Goal: Obtain resource: Download file/media

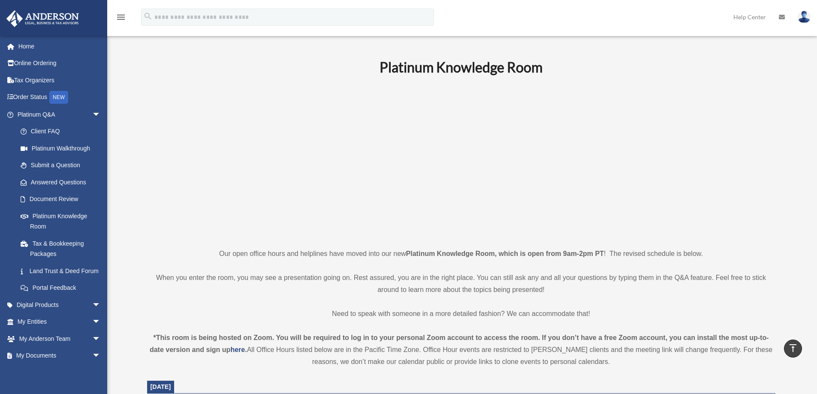
scroll to position [300, 0]
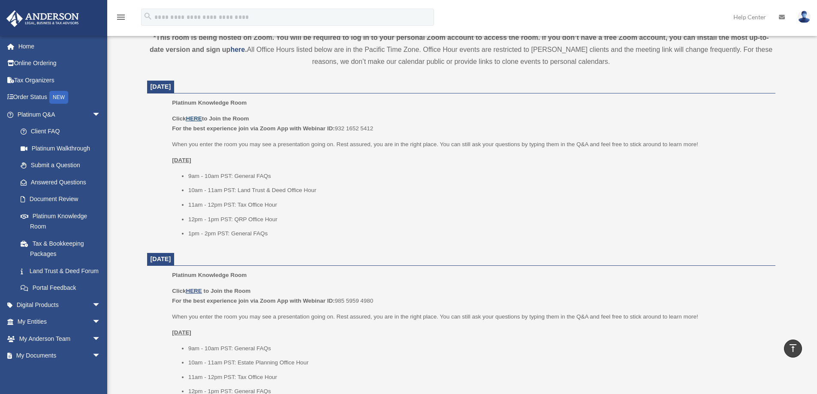
click at [192, 117] on u "HERE" at bounding box center [194, 118] width 16 height 6
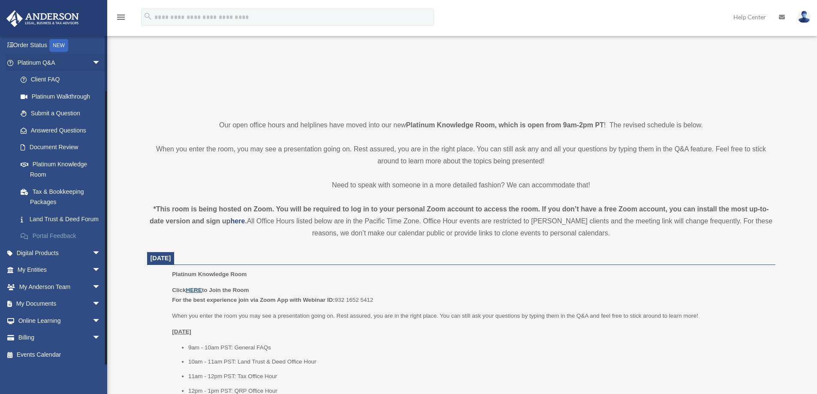
scroll to position [62, 0]
click at [92, 269] on span "arrow_drop_down" at bounding box center [100, 271] width 17 height 18
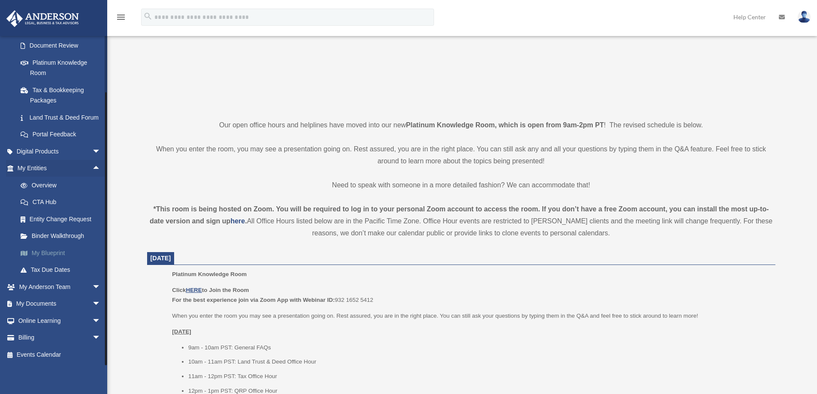
scroll to position [164, 0]
click at [92, 303] on span "arrow_drop_down" at bounding box center [100, 304] width 17 height 18
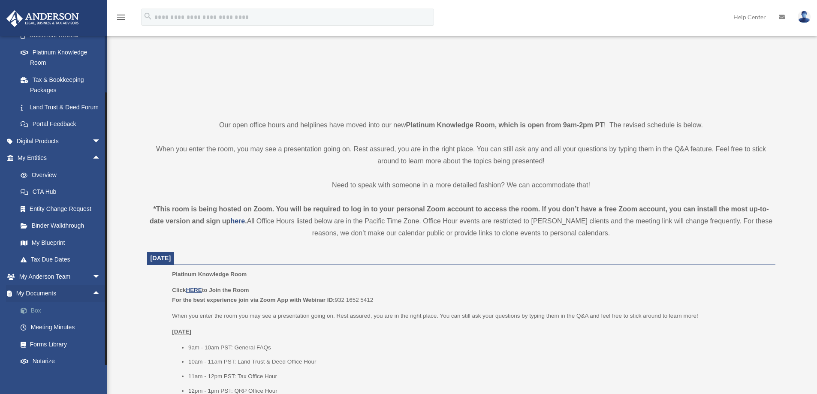
click at [40, 319] on link "Box" at bounding box center [63, 310] width 102 height 17
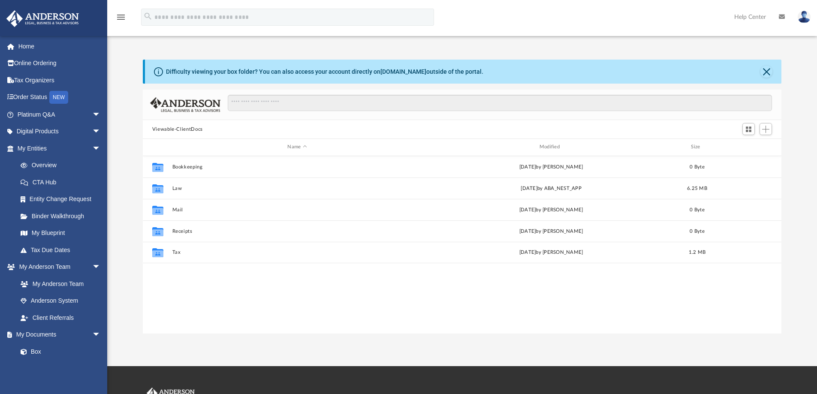
scroll to position [189, 632]
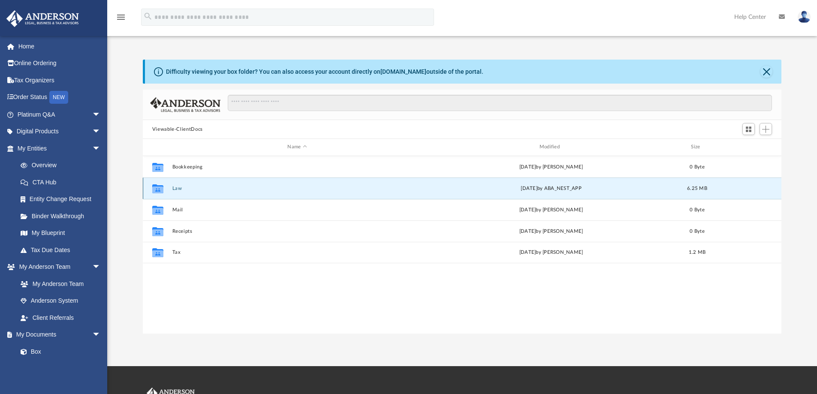
click at [177, 188] on button "Law" at bounding box center [297, 189] width 250 height 6
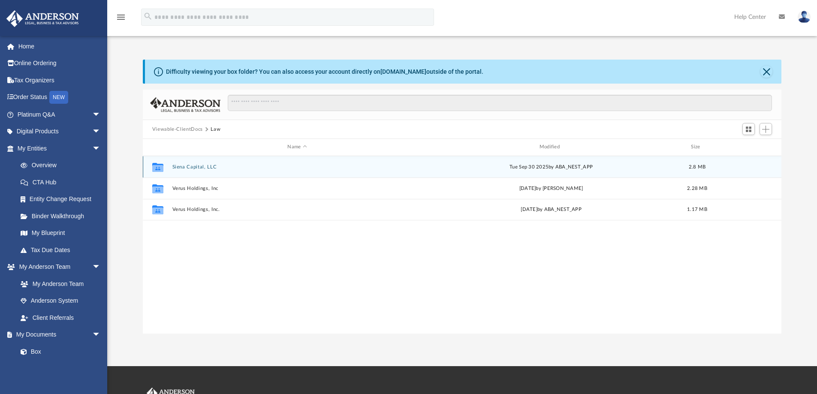
click at [185, 164] on button "Siena Capital, LLC" at bounding box center [297, 167] width 250 height 6
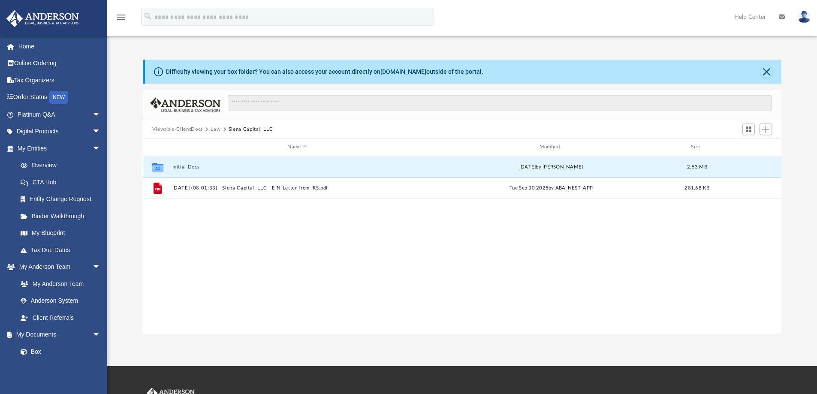
click at [186, 168] on button "Initial Docs" at bounding box center [297, 167] width 250 height 6
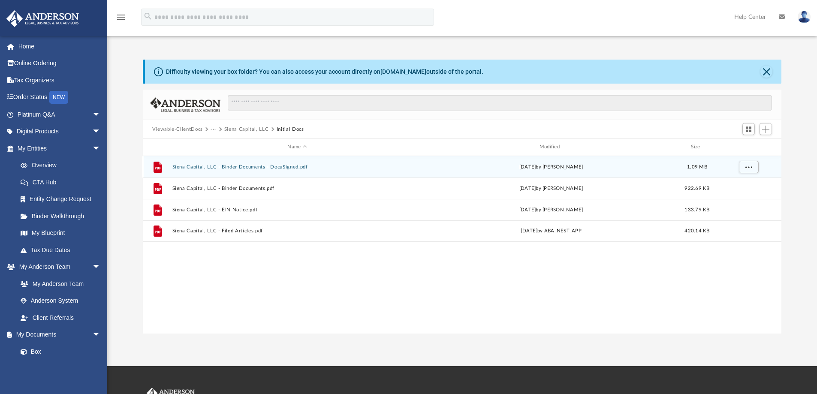
click at [229, 168] on button "Siena Capital, LLC - Binder Documents - DocuSigned.pdf" at bounding box center [297, 167] width 250 height 6
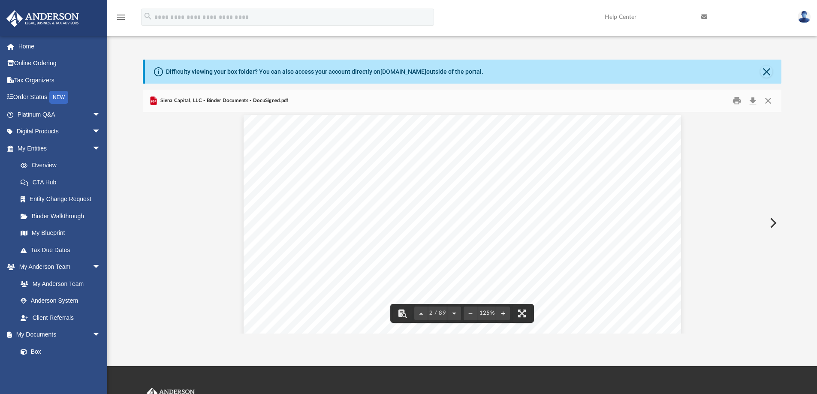
scroll to position [536, 0]
drag, startPoint x: 626, startPoint y: 219, endPoint x: 540, endPoint y: 220, distance: 85.8
click at [542, 220] on span "Siena Capital, LLC" at bounding box center [585, 219] width 87 height 10
click at [765, 99] on button "Close" at bounding box center [767, 100] width 15 height 13
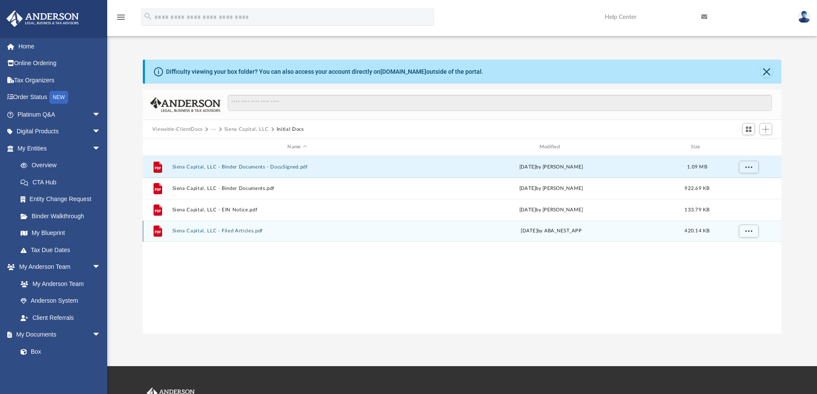
click at [235, 230] on button "Siena Capital, LLC - Filed Articles.pdf" at bounding box center [297, 231] width 250 height 6
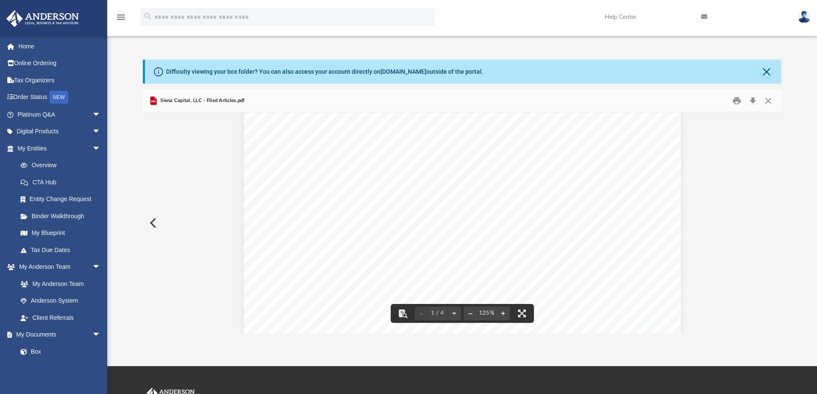
scroll to position [0, 0]
click at [754, 101] on button "Download" at bounding box center [752, 100] width 15 height 13
click at [766, 100] on button "Close" at bounding box center [767, 100] width 15 height 13
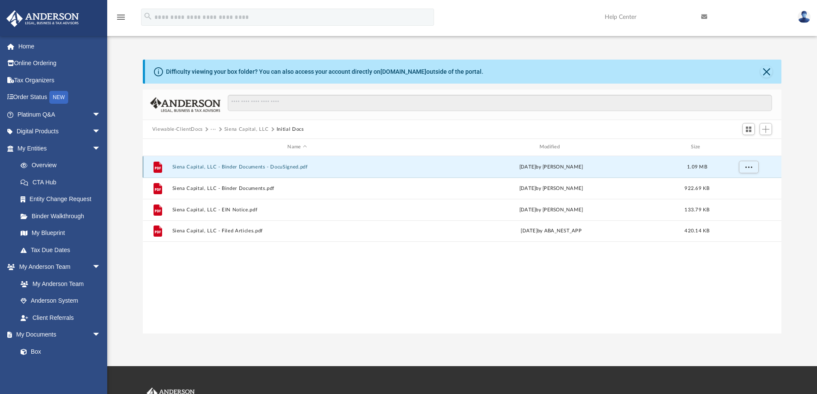
click at [228, 166] on button "Siena Capital, LLC - Binder Documents - DocuSigned.pdf" at bounding box center [297, 167] width 250 height 6
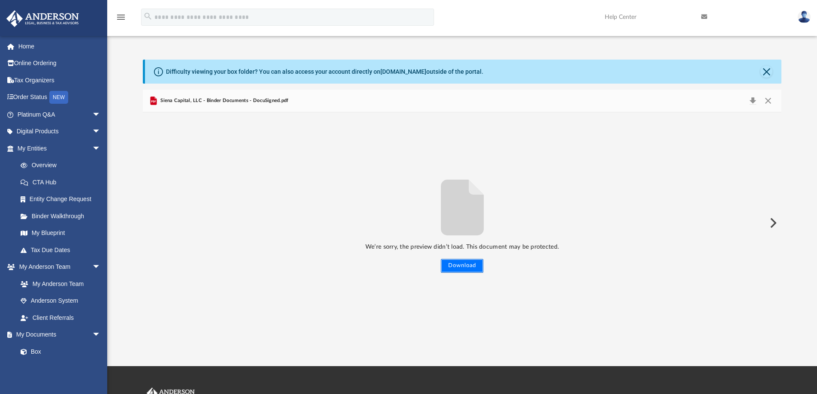
click at [458, 265] on button "Download" at bounding box center [462, 266] width 42 height 14
click at [769, 103] on button "Close" at bounding box center [767, 101] width 15 height 12
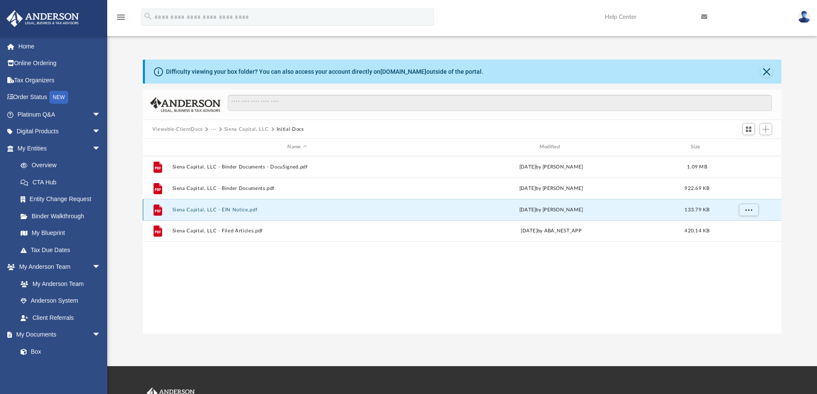
click at [244, 210] on button "Siena Capital, LLC - EIN Notice.pdf" at bounding box center [297, 210] width 250 height 6
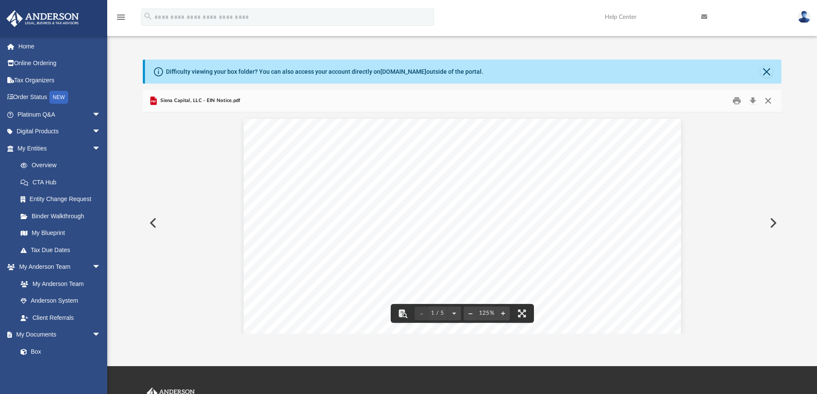
click at [765, 100] on button "Close" at bounding box center [767, 100] width 15 height 13
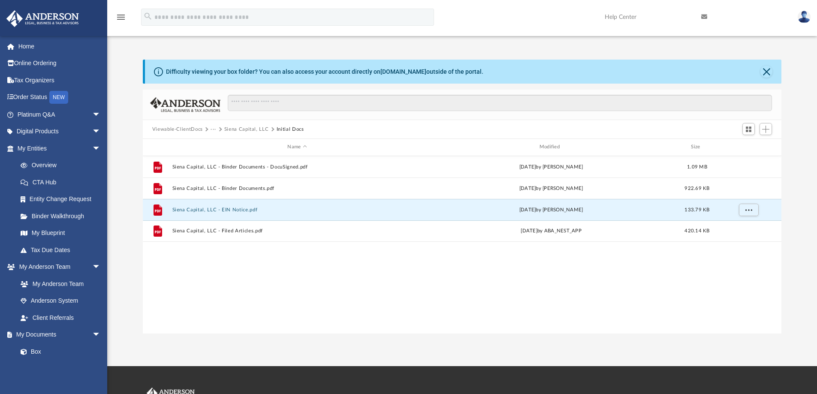
click at [243, 128] on button "Siena Capital, LLC" at bounding box center [246, 130] width 45 height 8
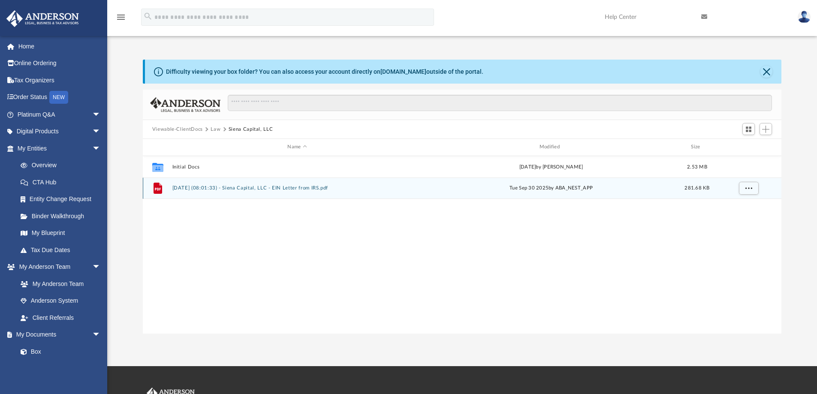
click at [239, 188] on button "2025.09.30 (08:01:33) - Siena Capital, LLC - EIN Letter from IRS.pdf" at bounding box center [297, 188] width 250 height 6
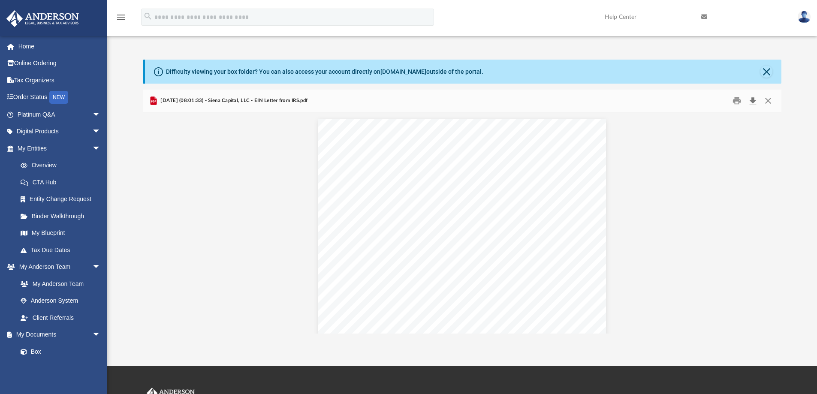
click at [755, 101] on button "Download" at bounding box center [752, 100] width 15 height 13
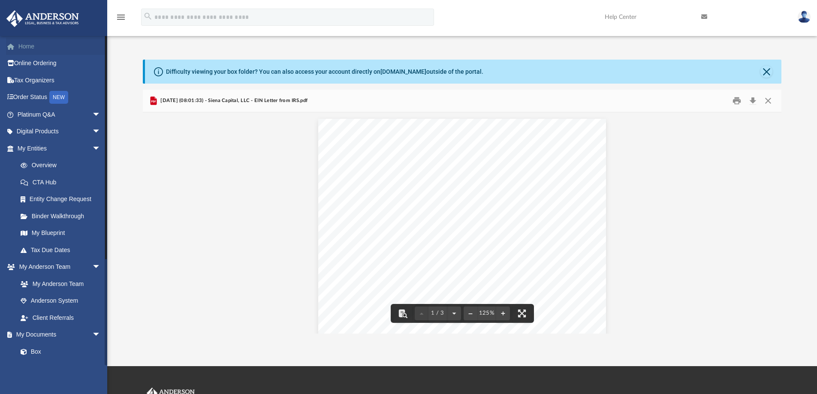
click at [30, 45] on link "Home" at bounding box center [60, 46] width 108 height 17
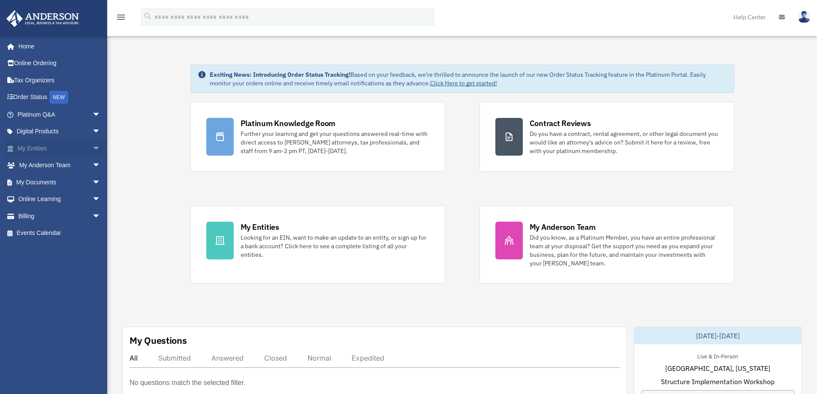
click at [92, 146] on span "arrow_drop_down" at bounding box center [100, 149] width 17 height 18
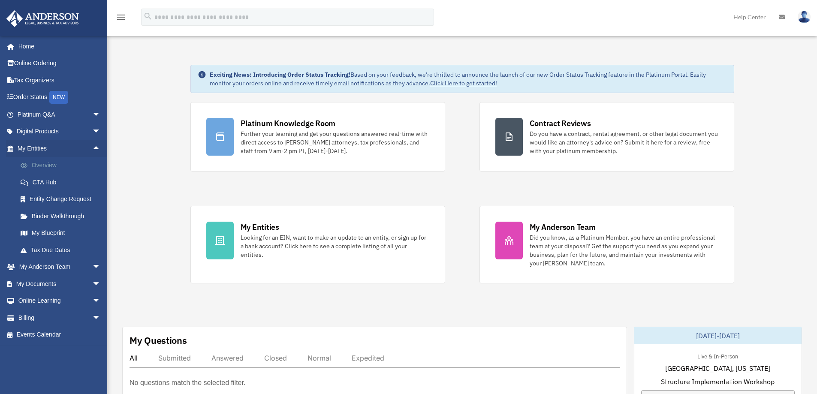
click at [48, 166] on link "Overview" at bounding box center [63, 165] width 102 height 17
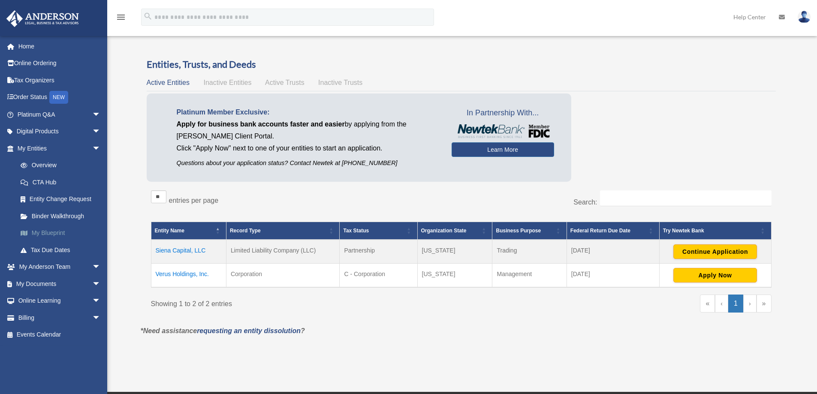
click at [50, 233] on link "My Blueprint" at bounding box center [63, 233] width 102 height 17
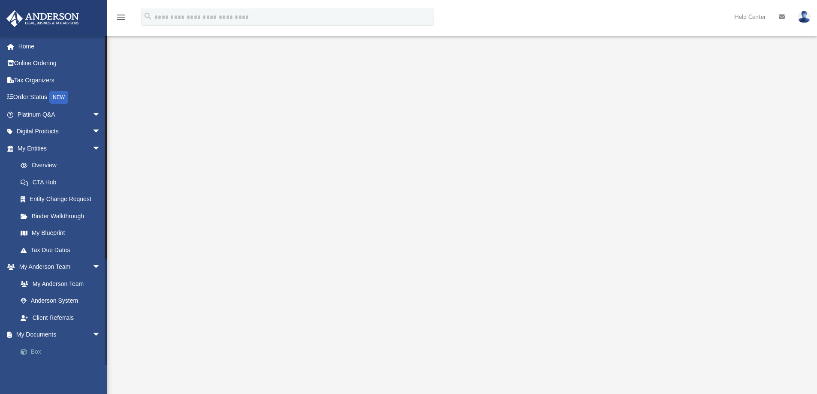
click at [33, 352] on link "Box" at bounding box center [63, 351] width 102 height 17
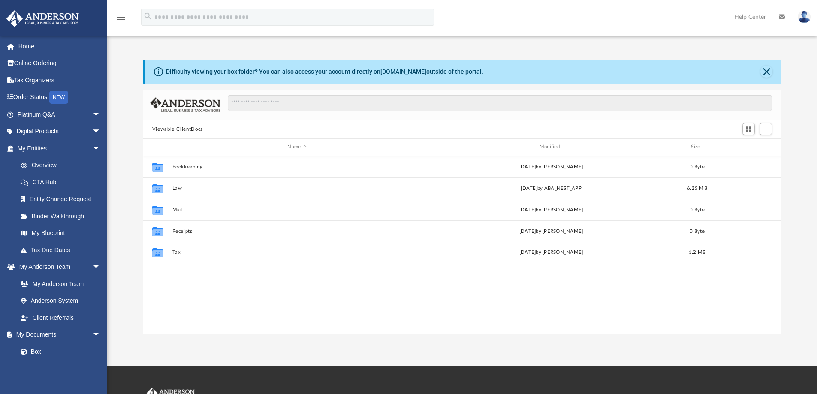
scroll to position [189, 632]
click at [52, 116] on link "Platinum Q&A arrow_drop_down" at bounding box center [60, 114] width 108 height 17
click at [93, 117] on span "arrow_drop_down" at bounding box center [100, 115] width 17 height 18
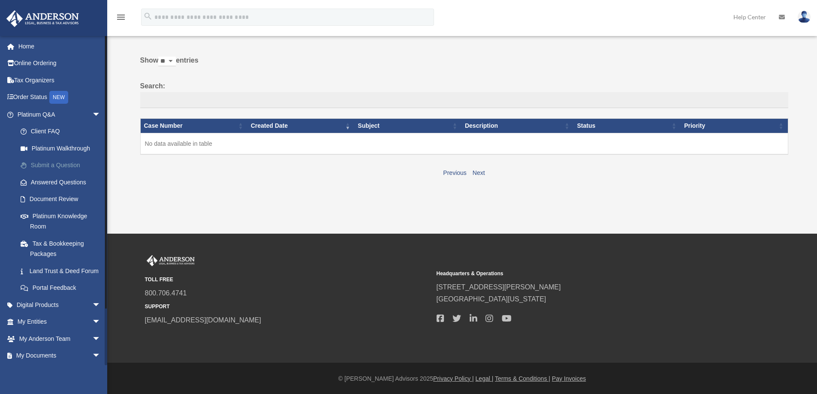
click at [54, 165] on link "Submit a Question" at bounding box center [63, 165] width 102 height 17
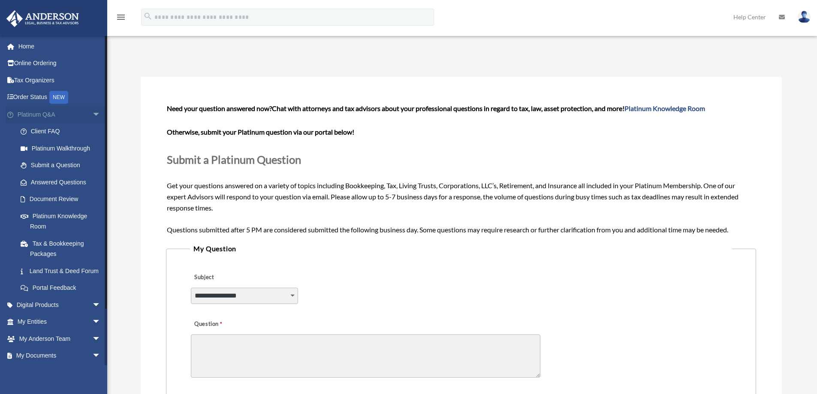
click at [39, 115] on link "Platinum Q&A arrow_drop_down" at bounding box center [60, 114] width 108 height 17
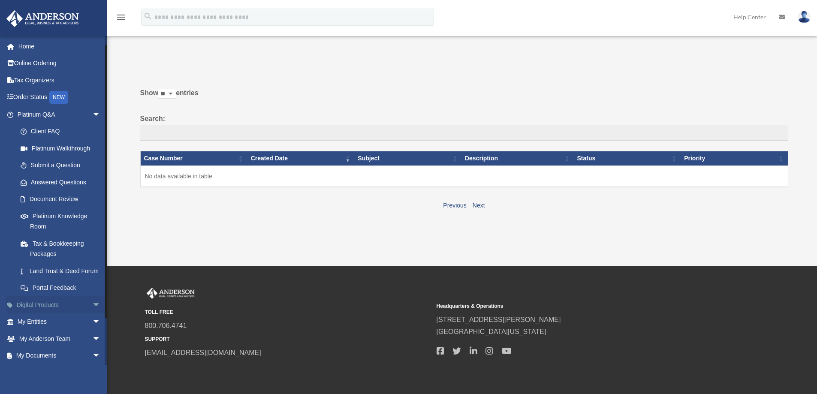
scroll to position [43, 0]
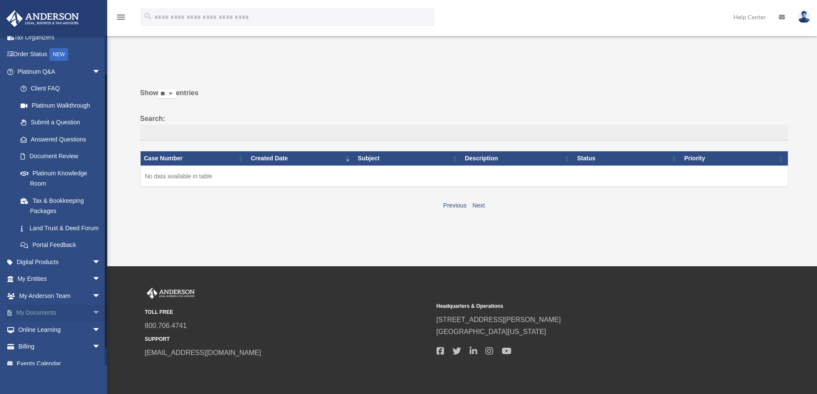
click at [93, 322] on span "arrow_drop_down" at bounding box center [100, 313] width 17 height 18
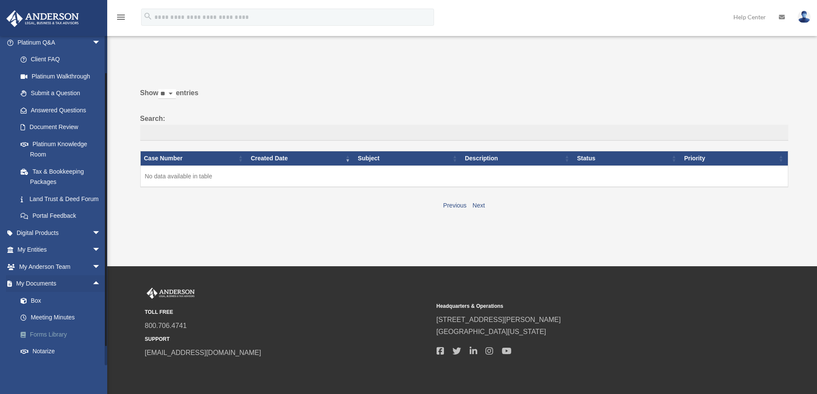
scroll to position [86, 0]
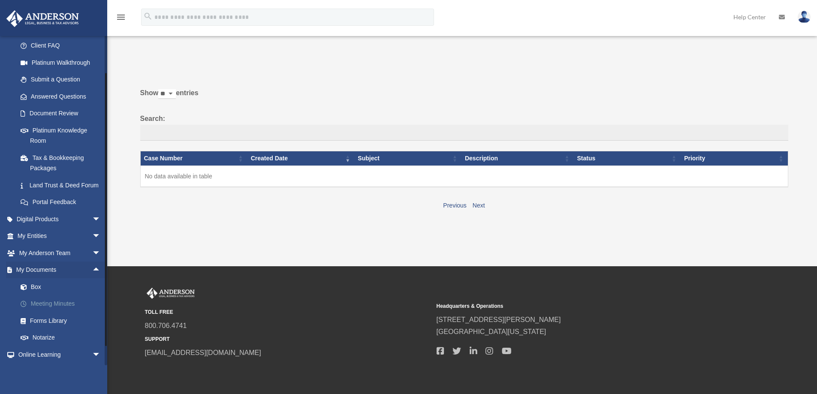
click at [65, 313] on link "Meeting Minutes" at bounding box center [63, 303] width 102 height 17
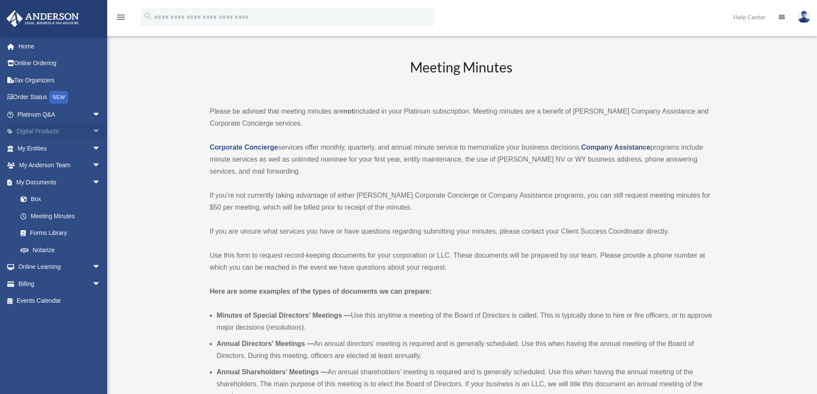
click at [92, 132] on span "arrow_drop_down" at bounding box center [100, 132] width 17 height 18
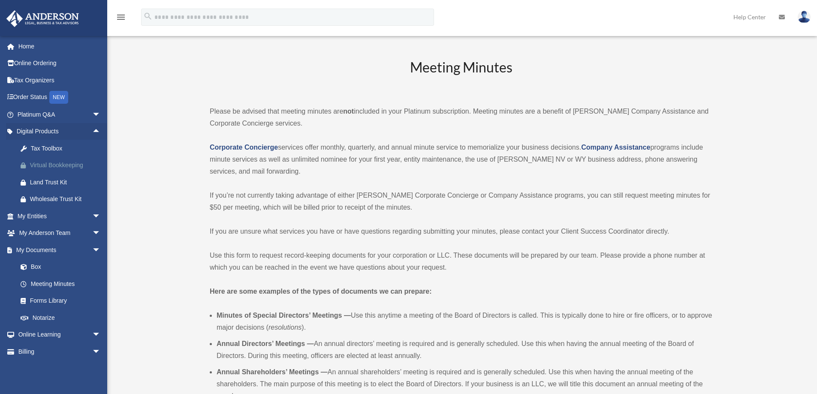
click at [61, 164] on div "Virtual Bookkeeping" at bounding box center [66, 165] width 73 height 11
click at [44, 149] on div "Tax Toolbox" at bounding box center [66, 148] width 73 height 11
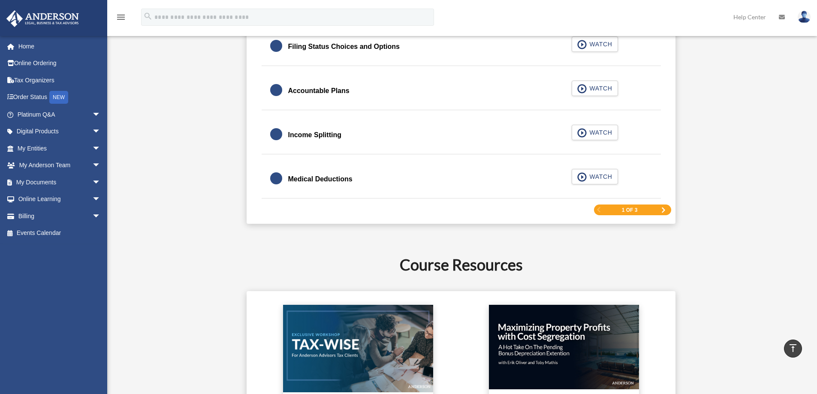
scroll to position [1329, 0]
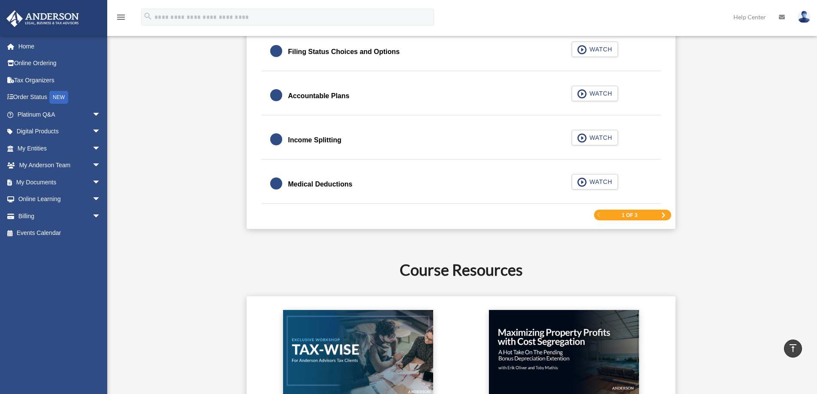
click at [664, 215] on span "Next Page" at bounding box center [663, 215] width 5 height 5
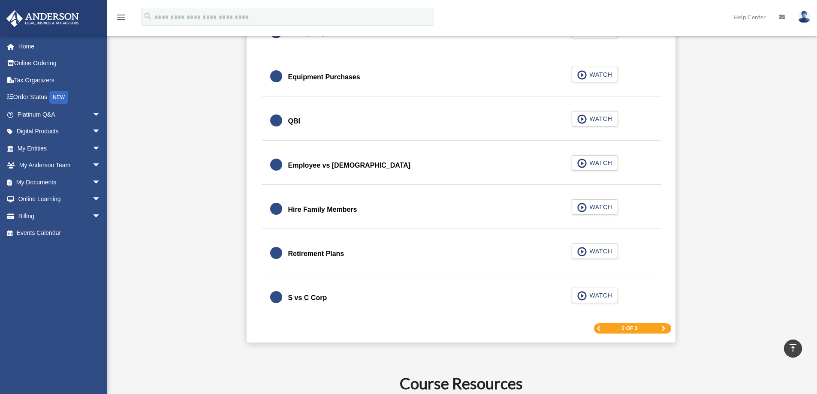
scroll to position [1226, 0]
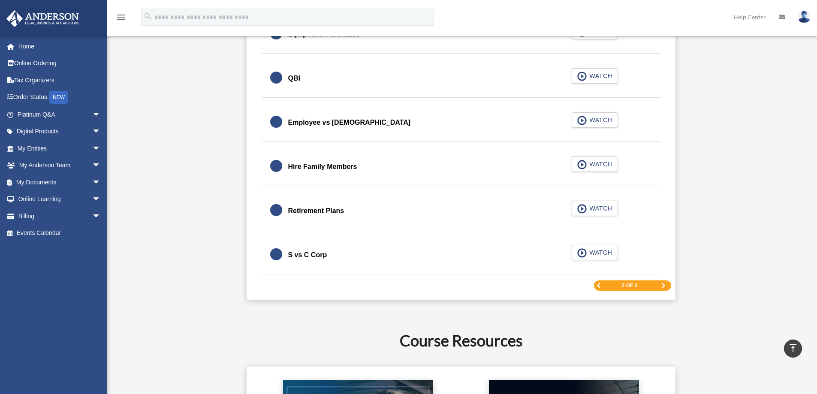
click at [662, 286] on span "Next Page" at bounding box center [663, 285] width 5 height 5
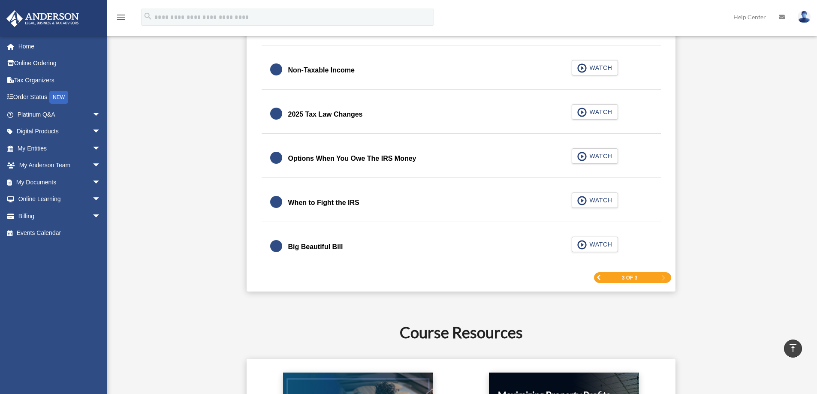
scroll to position [1097, 0]
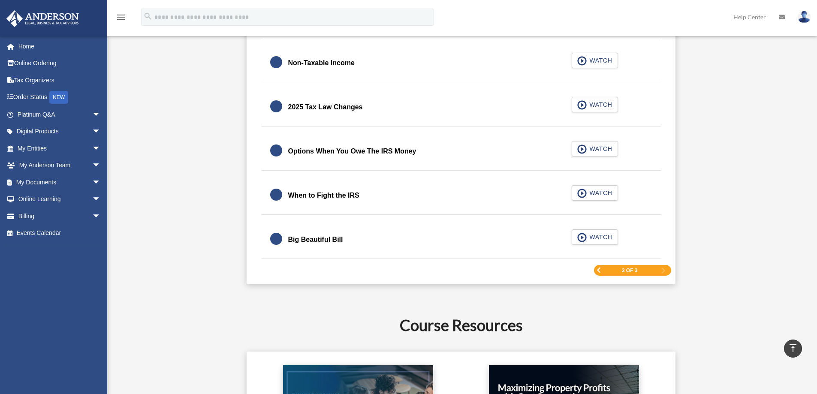
click at [597, 271] on span "Previous Page" at bounding box center [598, 270] width 5 height 5
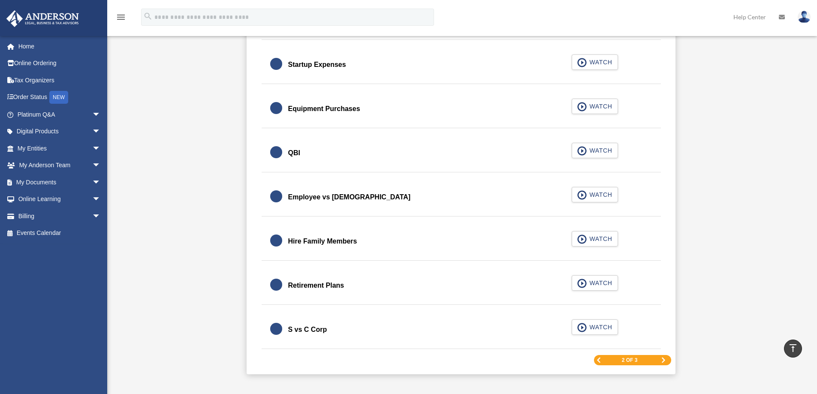
scroll to position [1183, 0]
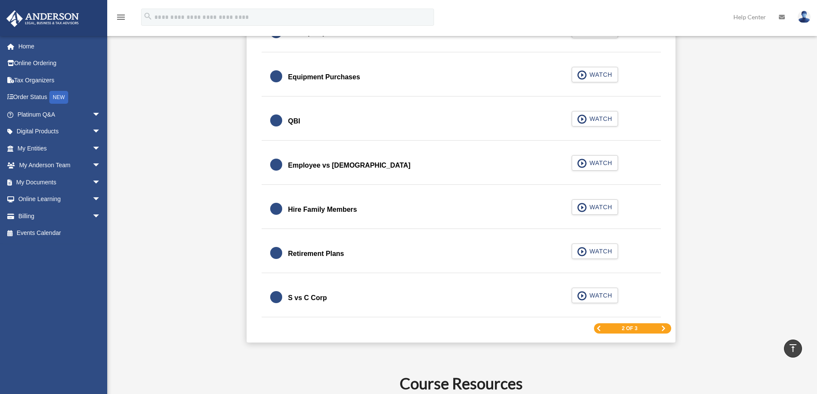
click at [601, 328] on span "Previous Page" at bounding box center [598, 328] width 5 height 5
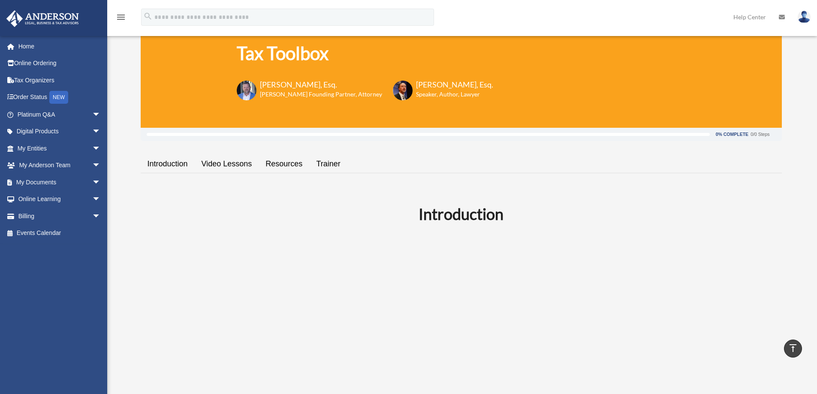
scroll to position [0, 0]
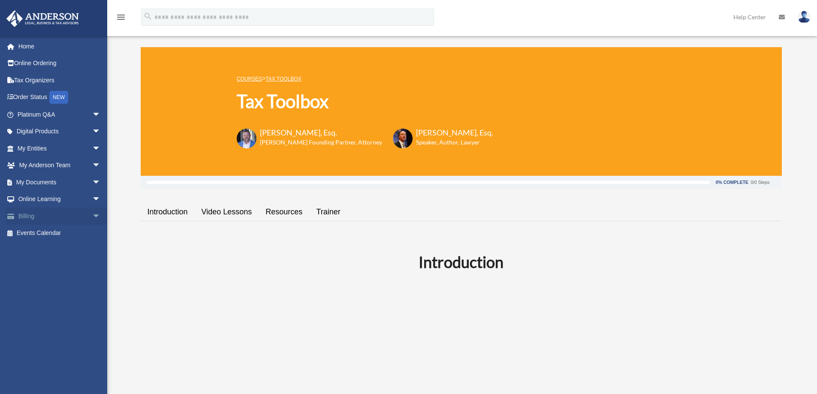
click at [92, 215] on span "arrow_drop_down" at bounding box center [100, 217] width 17 height 18
click at [62, 232] on link "$ Open Invoices" at bounding box center [63, 234] width 102 height 18
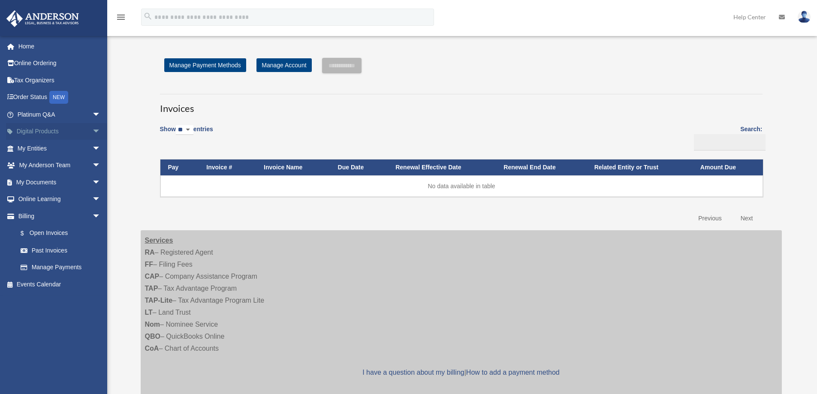
click at [92, 129] on span "arrow_drop_down" at bounding box center [100, 132] width 17 height 18
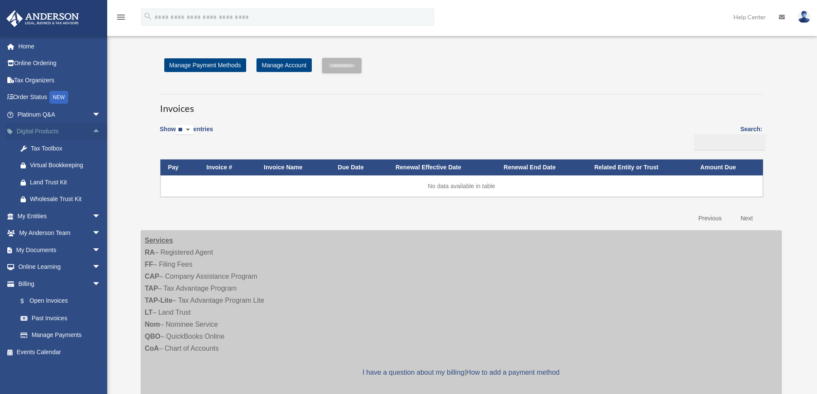
click at [92, 132] on span "arrow_drop_up" at bounding box center [100, 132] width 17 height 18
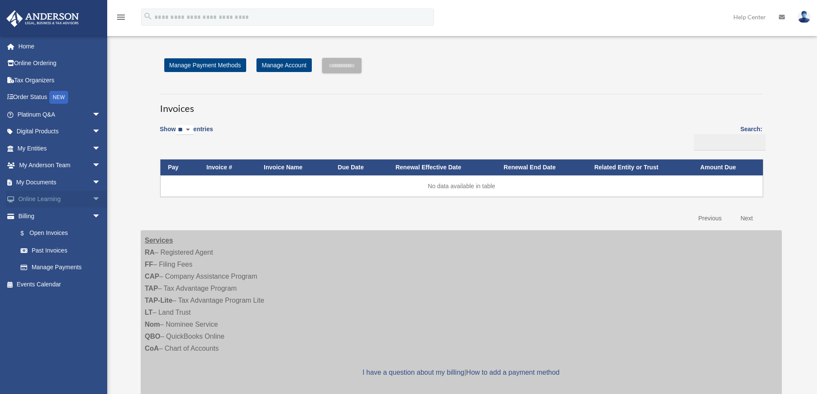
click at [92, 198] on span "arrow_drop_down" at bounding box center [100, 200] width 17 height 18
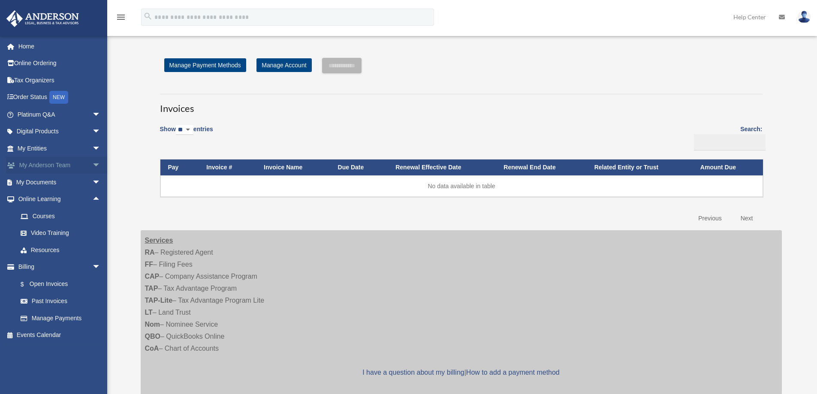
click at [92, 166] on span "arrow_drop_down" at bounding box center [100, 166] width 17 height 18
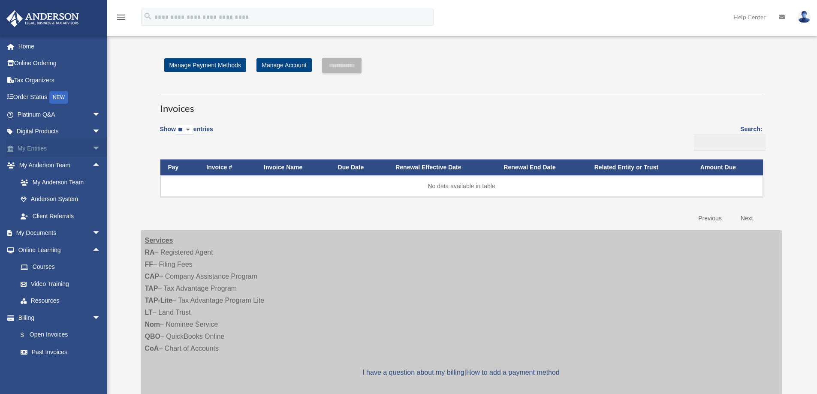
click at [92, 149] on span "arrow_drop_down" at bounding box center [100, 149] width 17 height 18
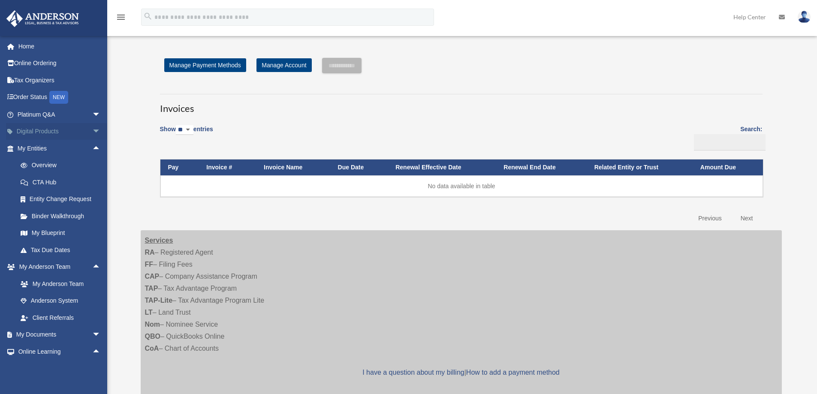
click at [92, 132] on span "arrow_drop_down" at bounding box center [100, 132] width 17 height 18
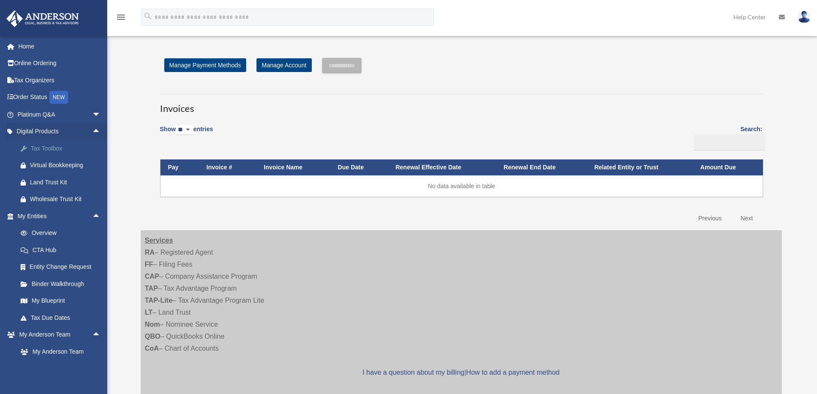
click at [52, 146] on div "Tax Toolbox" at bounding box center [66, 148] width 73 height 11
